Goal: Navigation & Orientation: Find specific page/section

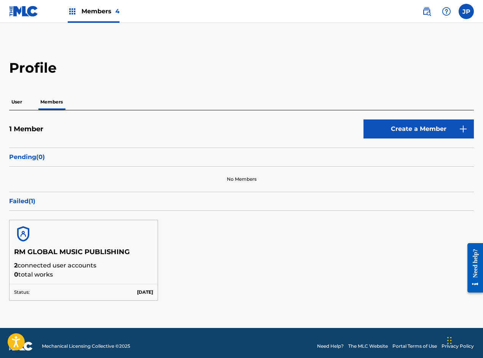
click at [101, 10] on span "Members 4" at bounding box center [100, 11] width 38 height 9
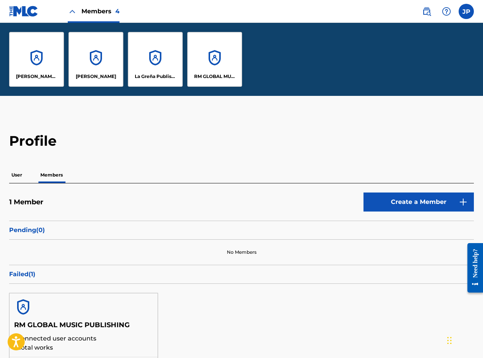
click at [149, 75] on p "La Greña Publishing" at bounding box center [155, 76] width 41 height 7
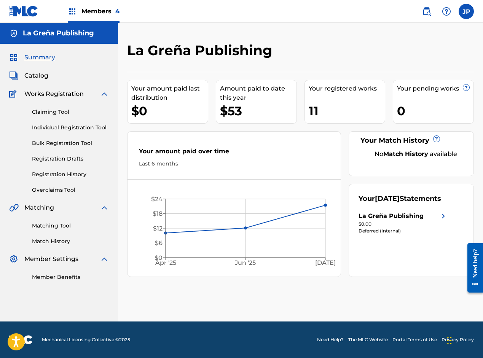
click at [43, 73] on span "Catalog" at bounding box center [36, 75] width 24 height 9
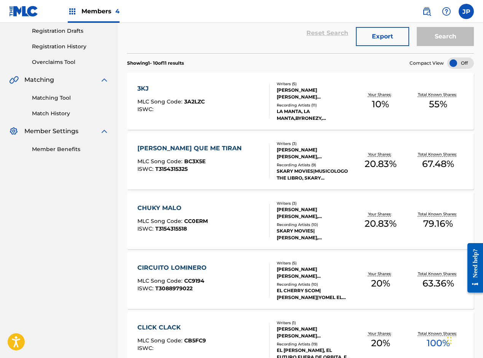
scroll to position [114, 0]
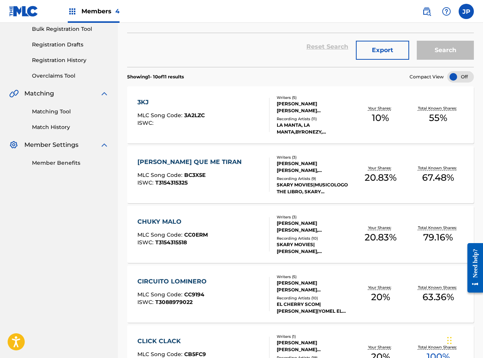
click at [258, 181] on div "[PERSON_NAME] QUE ME TIRAN MLC Song Code : BC3X5E ISWC : T3154315325" at bounding box center [203, 174] width 132 height 34
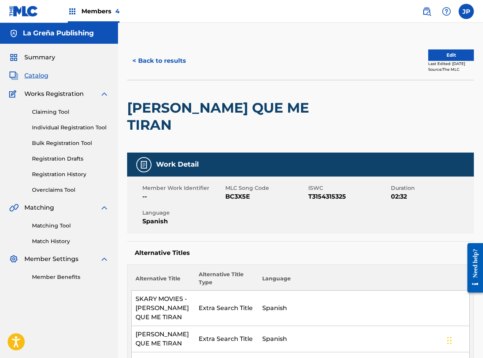
click at [144, 61] on button "< Back to results" at bounding box center [159, 60] width 64 height 19
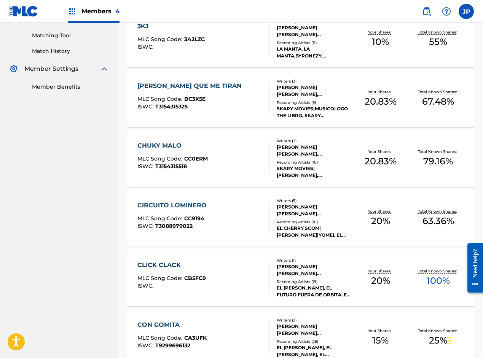
scroll to position [228, 0]
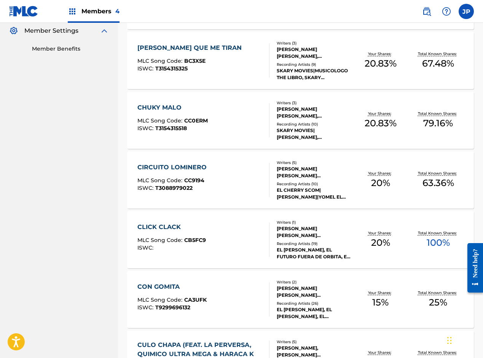
click at [256, 299] on div "CON GOMITA MLC Song Code : CA3UFK ISWC : T9299696132" at bounding box center [203, 299] width 132 height 34
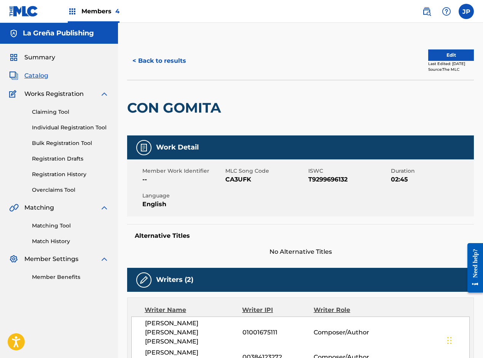
click at [159, 63] on button "< Back to results" at bounding box center [159, 60] width 64 height 19
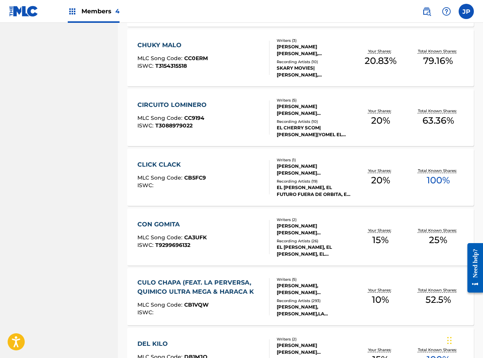
scroll to position [304, 0]
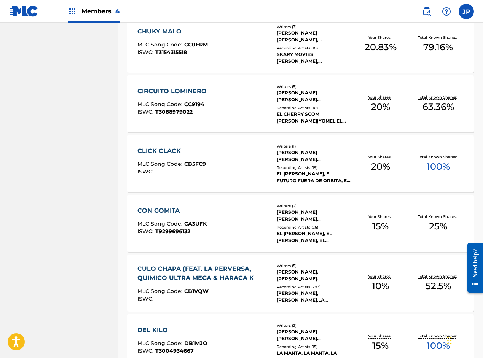
click at [221, 234] on div "CON GOMITA MLC Song Code : CA3UFK ISWC : T9299696132" at bounding box center [203, 223] width 132 height 34
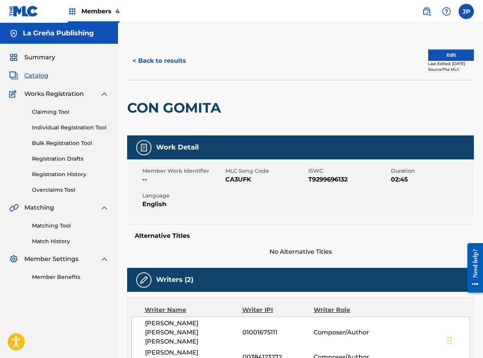
click at [167, 59] on button "< Back to results" at bounding box center [159, 60] width 64 height 19
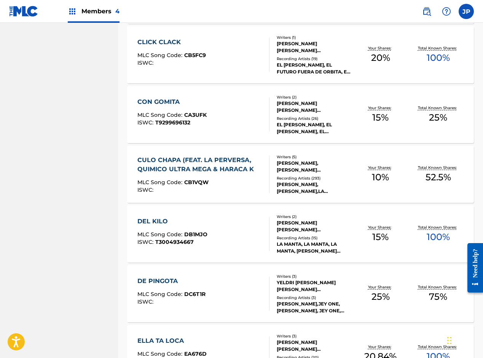
scroll to position [513, 0]
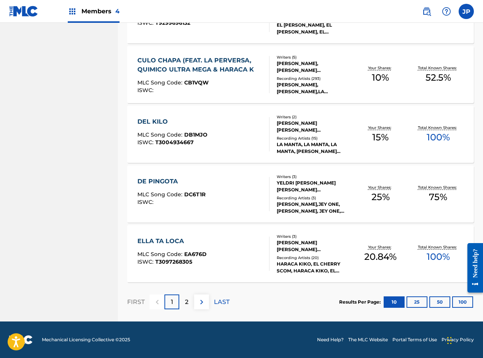
click at [186, 305] on p "2" at bounding box center [186, 301] width 3 height 9
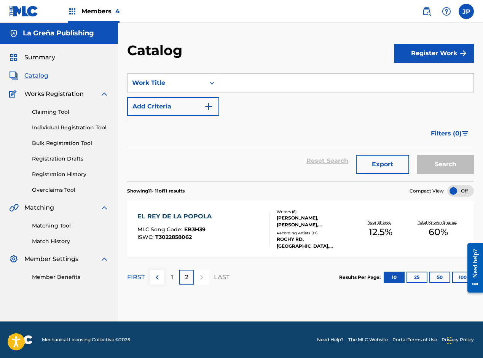
click at [168, 275] on div "1" at bounding box center [171, 277] width 15 height 15
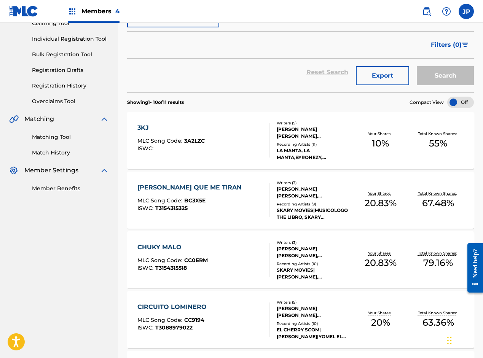
scroll to position [56, 0]
